Goal: Use online tool/utility: Utilize a website feature to perform a specific function

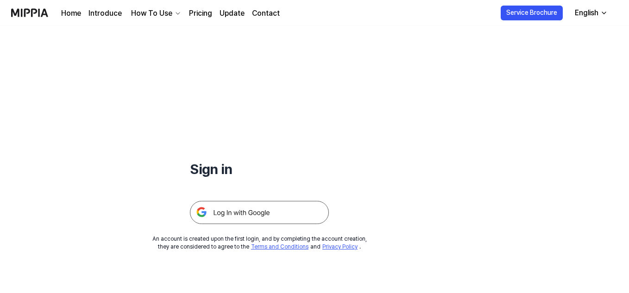
click at [281, 214] on img at bounding box center [259, 212] width 139 height 23
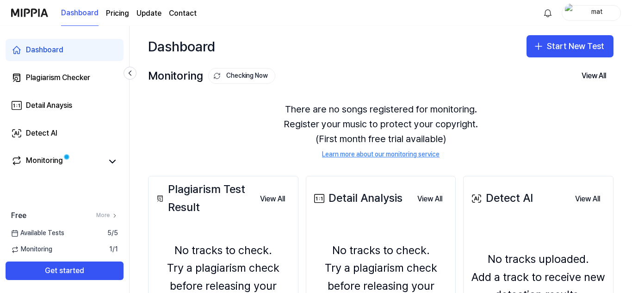
click at [124, 179] on div "Dashboard Plagiarism Checker Detail Anaysis Detect AI Monitoring" at bounding box center [64, 105] width 129 height 159
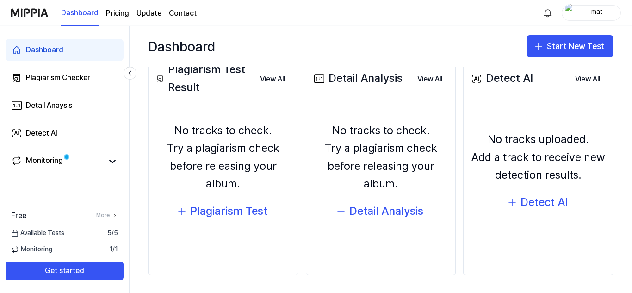
scroll to position [113, 0]
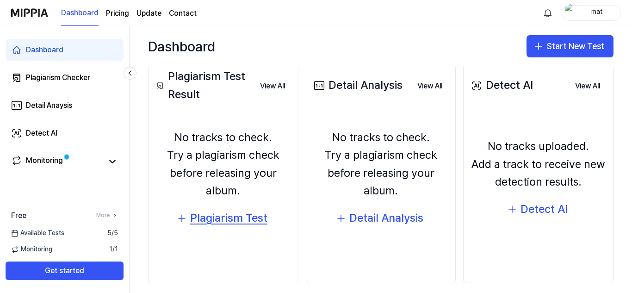
click at [218, 216] on div "Plagiarism Test" at bounding box center [228, 218] width 77 height 18
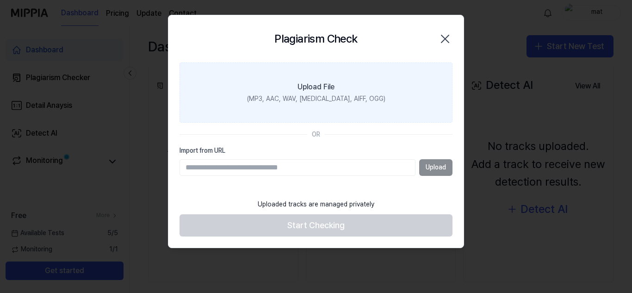
click at [320, 113] on label "Upload File (MP3, AAC, WAV, [MEDICAL_DATA], AIFF, OGG)" at bounding box center [316, 92] width 273 height 60
click at [0, 0] on input "Upload File (MP3, AAC, WAV, [MEDICAL_DATA], AIFF, OGG)" at bounding box center [0, 0] width 0 height 0
click at [368, 95] on label "Upload File (MP3, AAC, WAV, [MEDICAL_DATA], AIFF, OGG)" at bounding box center [316, 92] width 273 height 60
click at [0, 0] on input "Upload File (MP3, AAC, WAV, [MEDICAL_DATA], AIFF, OGG)" at bounding box center [0, 0] width 0 height 0
click at [344, 110] on label "Upload File (MP3, AAC, WAV, [MEDICAL_DATA], AIFF, OGG)" at bounding box center [316, 92] width 273 height 60
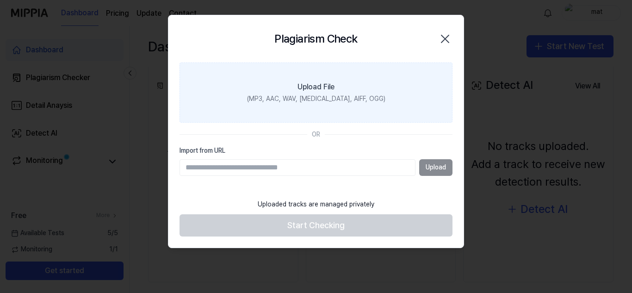
click at [0, 0] on input "Upload File (MP3, AAC, WAV, [MEDICAL_DATA], AIFF, OGG)" at bounding box center [0, 0] width 0 height 0
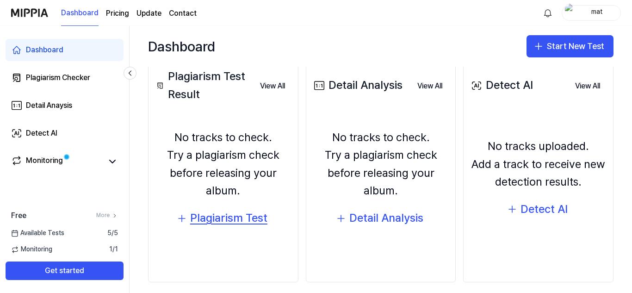
click at [241, 225] on div "Plagiarism Test" at bounding box center [228, 218] width 77 height 18
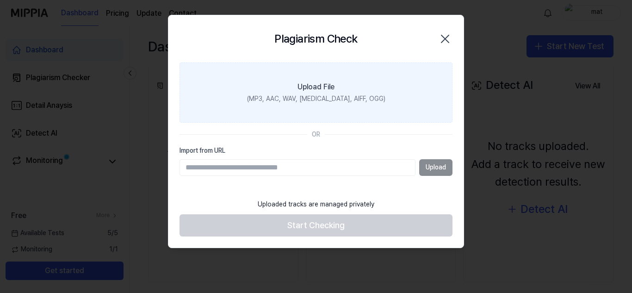
click at [319, 116] on label "Upload File (MP3, AAC, WAV, [MEDICAL_DATA], AIFF, OGG)" at bounding box center [316, 92] width 273 height 60
click at [0, 0] on input "Upload File (MP3, AAC, WAV, [MEDICAL_DATA], AIFF, OGG)" at bounding box center [0, 0] width 0 height 0
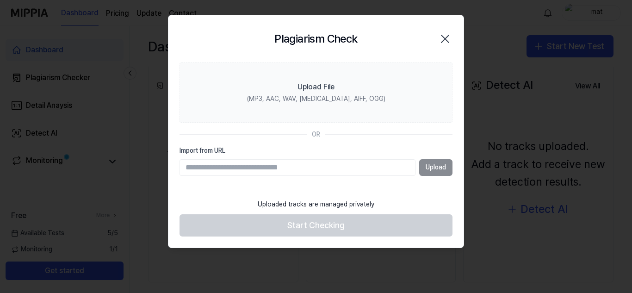
click at [452, 43] on icon "button" at bounding box center [445, 38] width 15 height 15
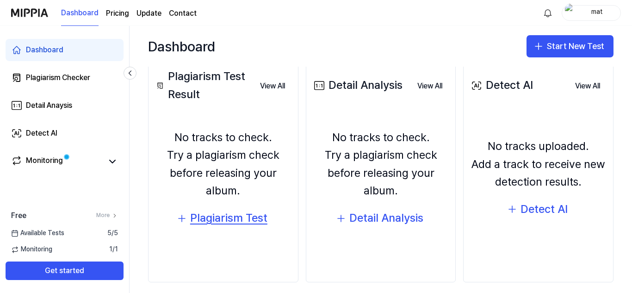
click at [241, 216] on div "Plagiarism Test" at bounding box center [228, 218] width 77 height 18
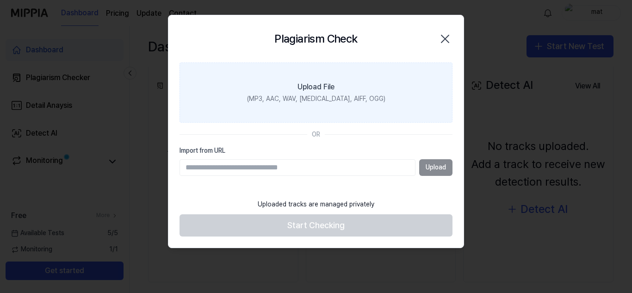
click at [315, 100] on div "(MP3, AAC, WAV, [MEDICAL_DATA], AIFF, OGG)" at bounding box center [316, 98] width 138 height 9
click at [0, 0] on input "Upload File (MP3, AAC, WAV, [MEDICAL_DATA], AIFF, OGG)" at bounding box center [0, 0] width 0 height 0
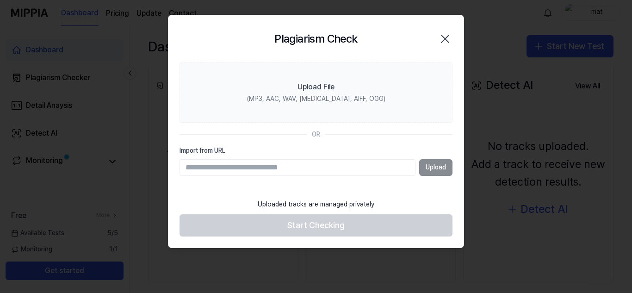
click at [443, 32] on icon "button" at bounding box center [445, 38] width 15 height 15
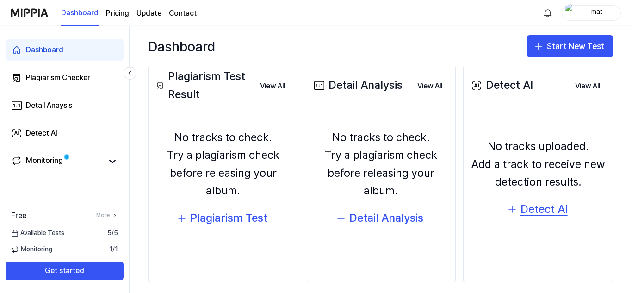
click at [525, 204] on div "Detect AI" at bounding box center [544, 209] width 47 height 18
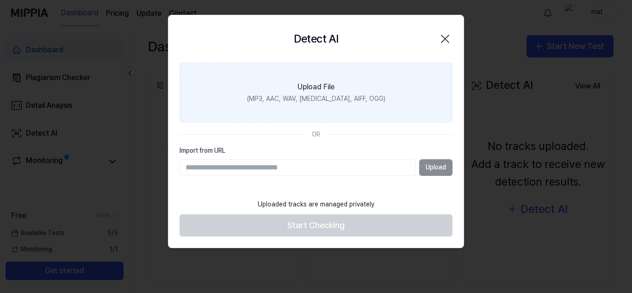
click at [368, 107] on label "Upload File (MP3, AAC, WAV, [MEDICAL_DATA], AIFF, OGG)" at bounding box center [316, 92] width 273 height 60
click at [0, 0] on input "Upload File (MP3, AAC, WAV, [MEDICAL_DATA], AIFF, OGG)" at bounding box center [0, 0] width 0 height 0
